Goal: Transaction & Acquisition: Purchase product/service

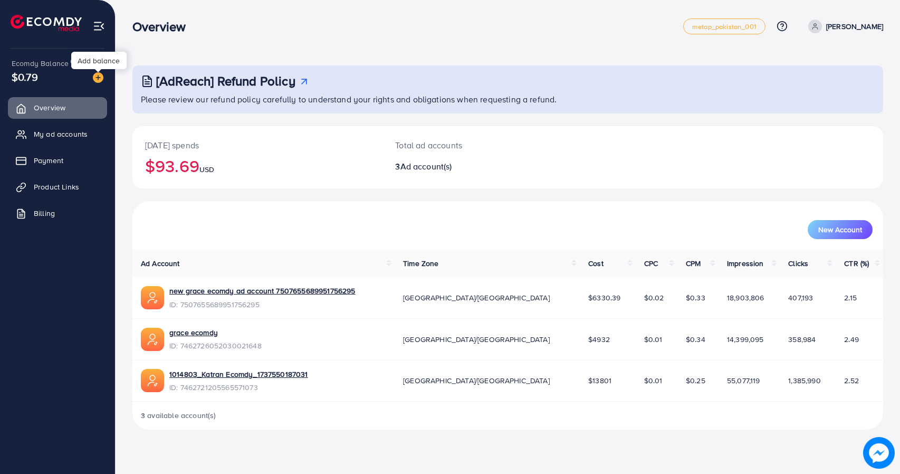
click at [97, 81] on img at bounding box center [98, 77] width 11 height 11
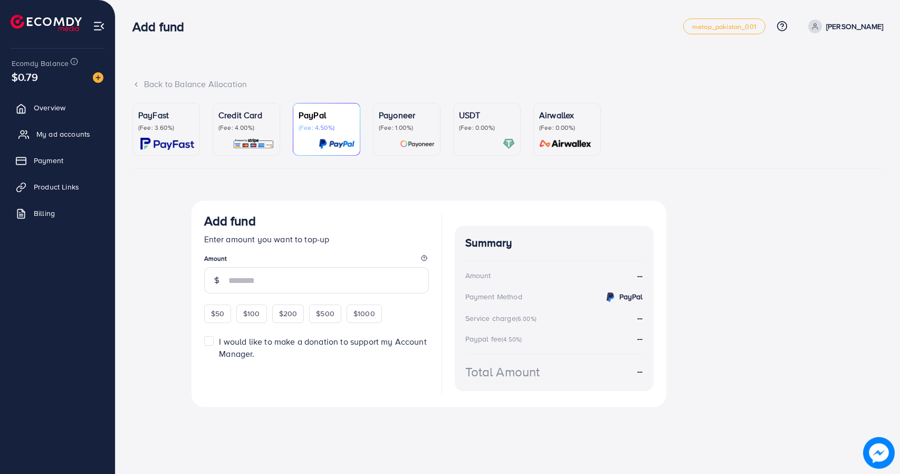
click at [65, 138] on span "My ad accounts" at bounding box center [63, 134] width 54 height 11
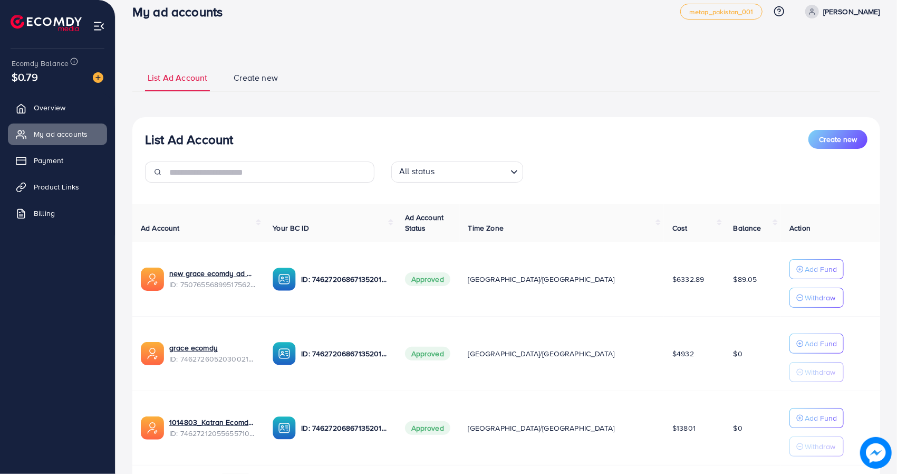
scroll to position [53, 0]
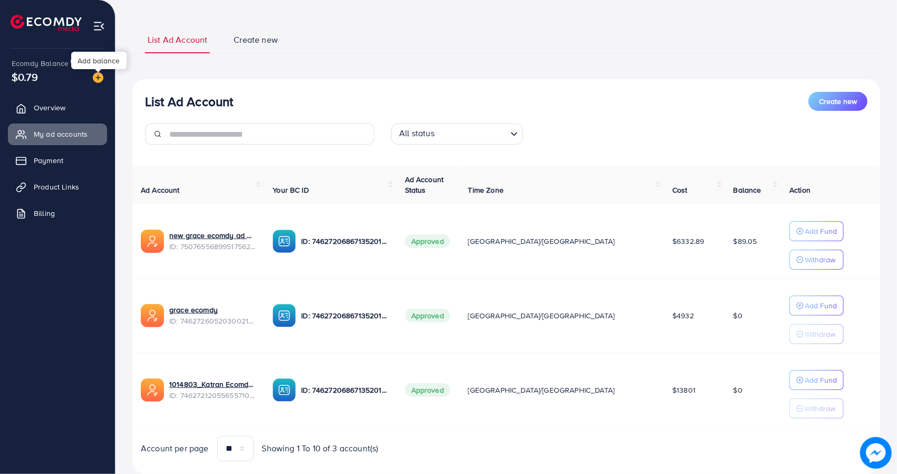
click at [96, 79] on img at bounding box center [98, 77] width 11 height 11
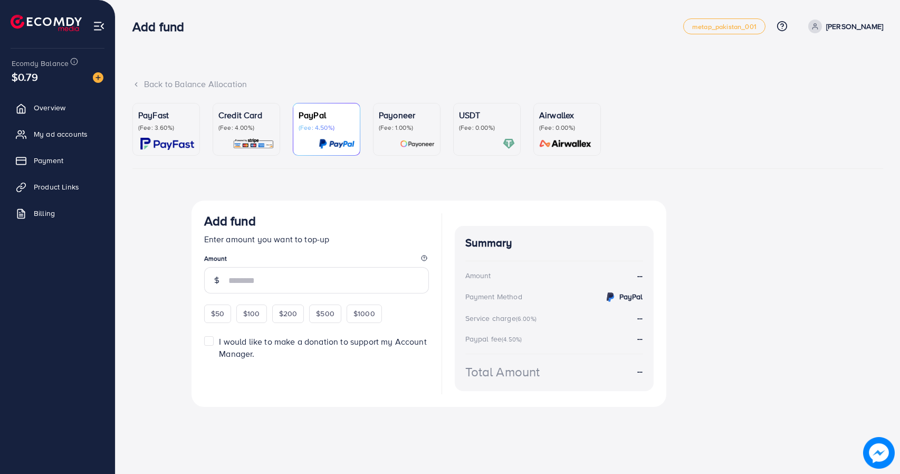
click at [463, 123] on p "(Fee: 0.00%)" at bounding box center [487, 127] width 56 height 8
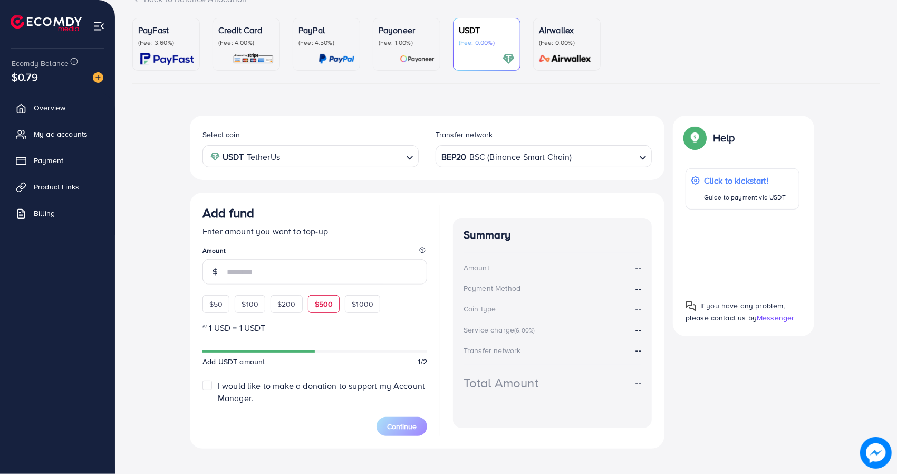
scroll to position [96, 0]
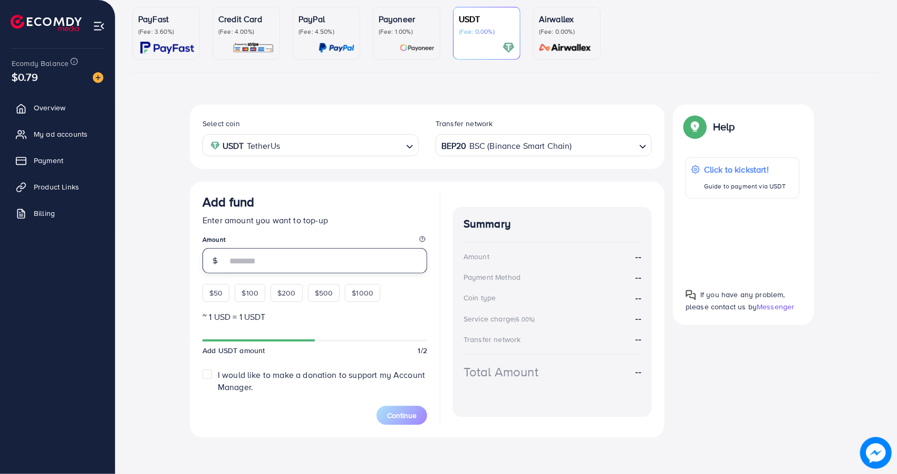
click at [315, 262] on input "number" at bounding box center [327, 260] width 200 height 25
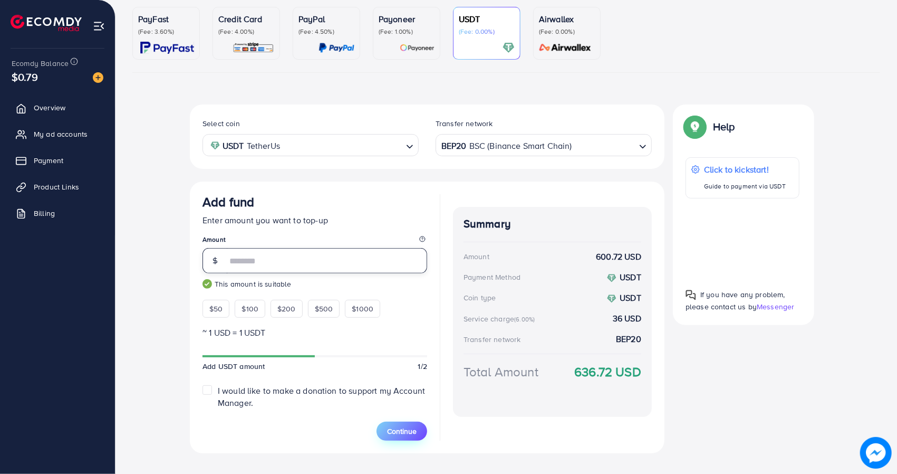
type input "***"
click at [404, 422] on button "Continue" at bounding box center [402, 430] width 51 height 19
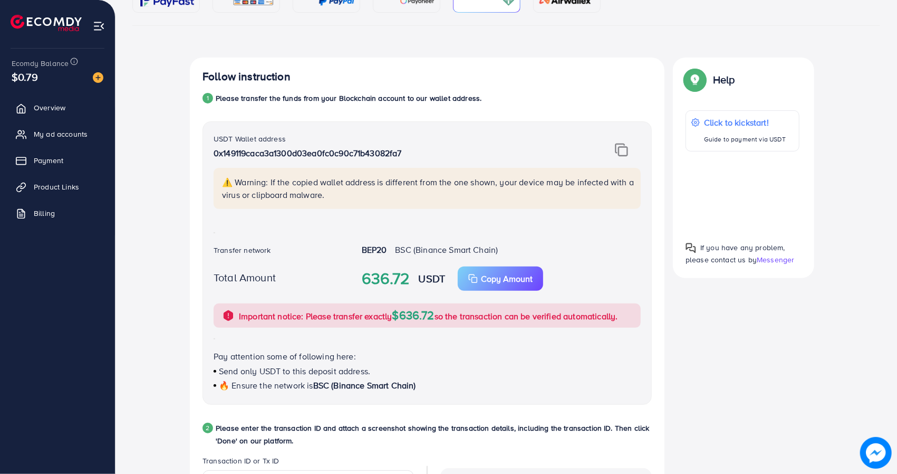
scroll to position [149, 0]
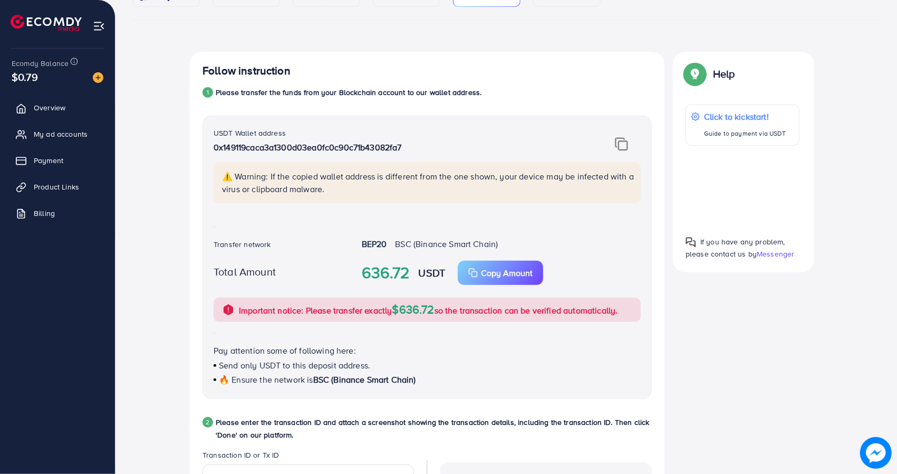
click at [626, 140] on img at bounding box center [621, 144] width 13 height 14
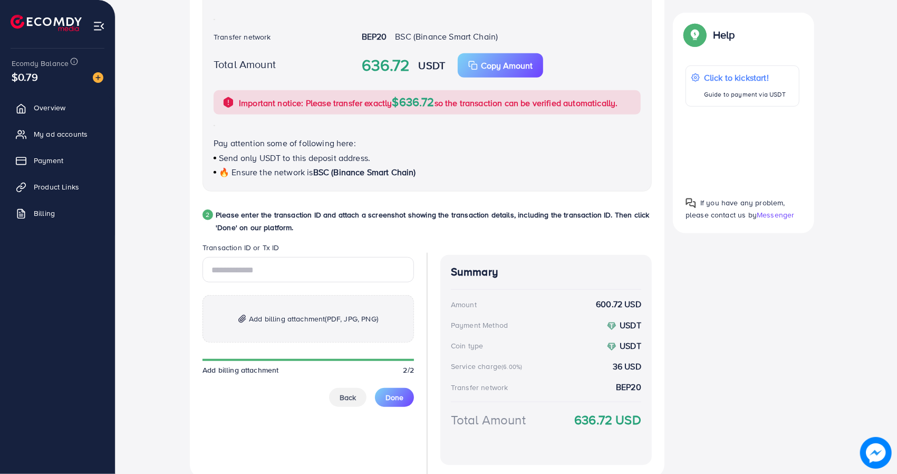
scroll to position [396, 0]
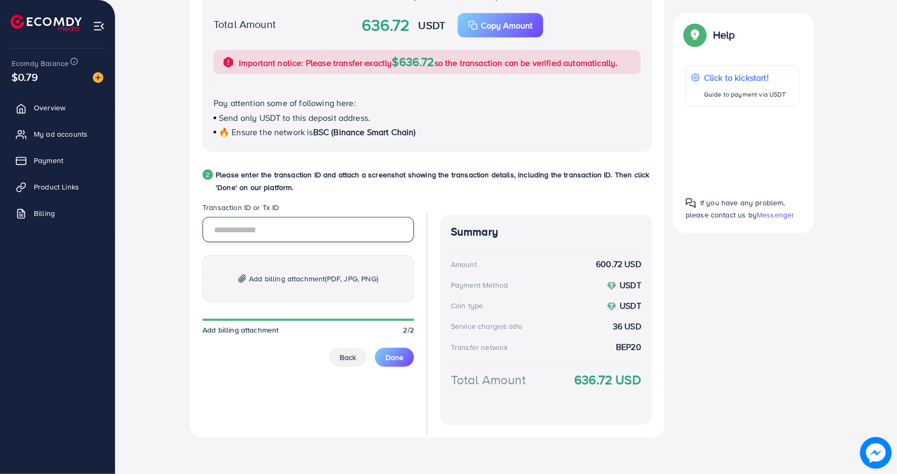
click at [283, 230] on input "text" at bounding box center [307, 229] width 211 height 25
paste input "**********"
type input "**********"
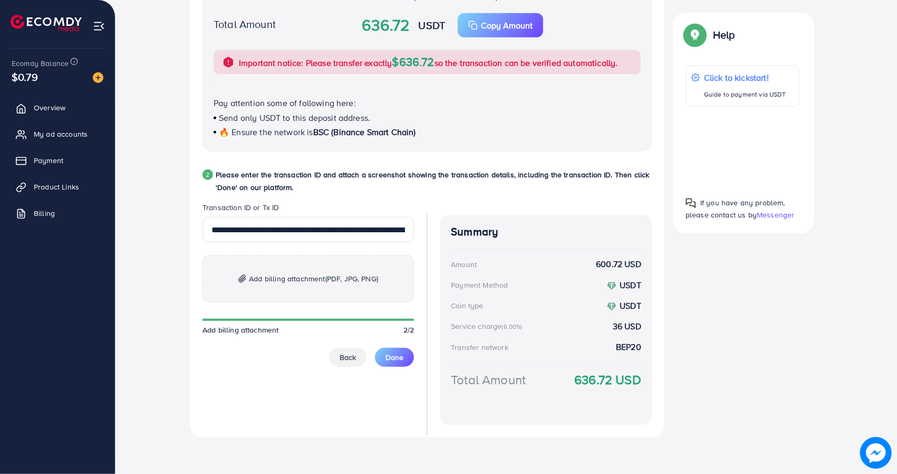
click at [172, 276] on div "**********" at bounding box center [506, 124] width 748 height 641
click at [265, 287] on p "Add billing attachment (PDF, JPG, PNG)" at bounding box center [307, 278] width 211 height 47
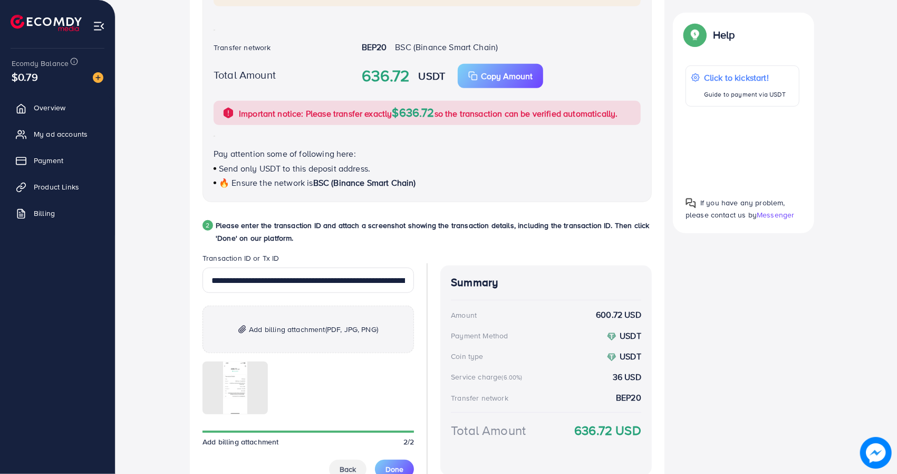
scroll to position [408, 0]
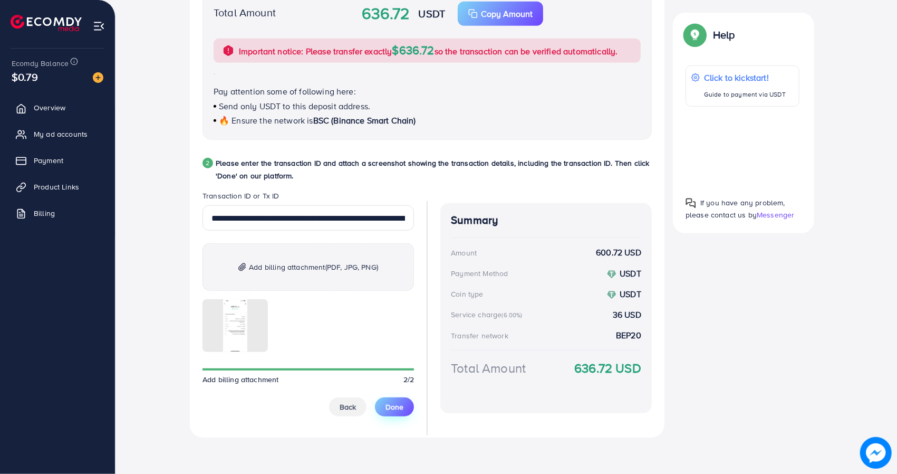
click at [401, 409] on span "Done" at bounding box center [394, 406] width 18 height 11
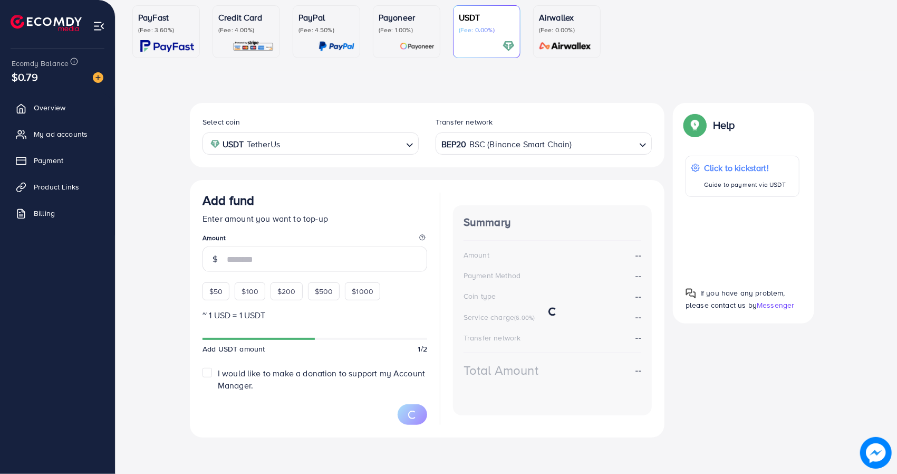
scroll to position [96, 0]
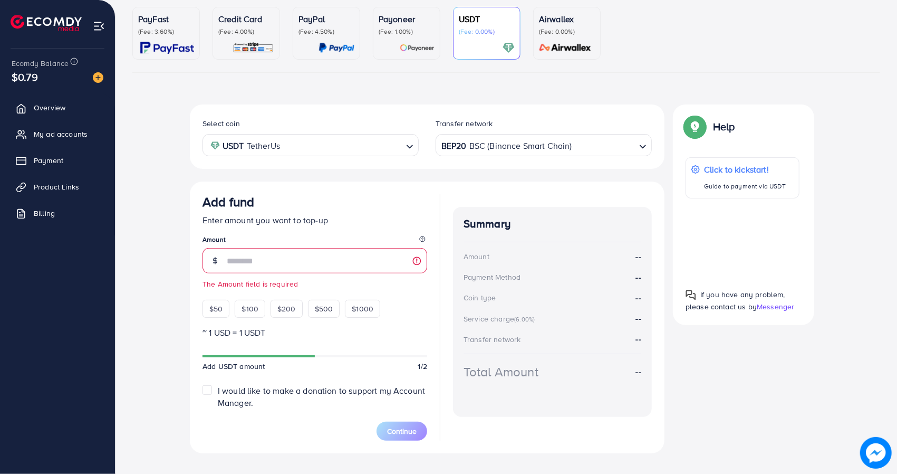
click at [156, 204] on div "Select coin USDT TetherUs Loading... Transfer network BEP20 BSC (Binance Smart …" at bounding box center [506, 282] width 748 height 357
